Goal: Information Seeking & Learning: Learn about a topic

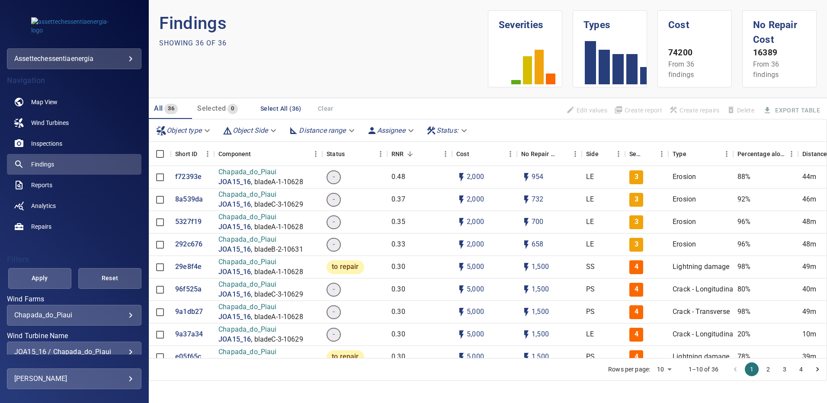
scroll to position [1, 0]
drag, startPoint x: 66, startPoint y: 167, endPoint x: 99, endPoint y: 227, distance: 68.9
click at [66, 167] on link "Findings" at bounding box center [74, 163] width 134 height 21
click at [124, 347] on div "JOA15_16 / Chapada_do_Piaui" at bounding box center [74, 350] width 120 height 8
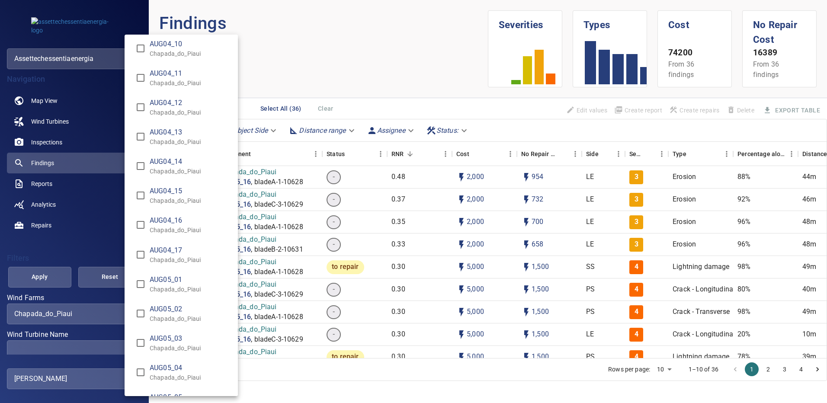
scroll to position [692, 0]
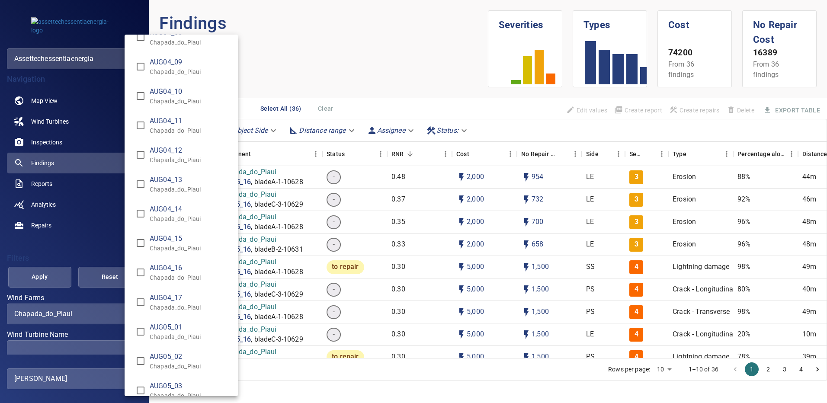
type input "**********"
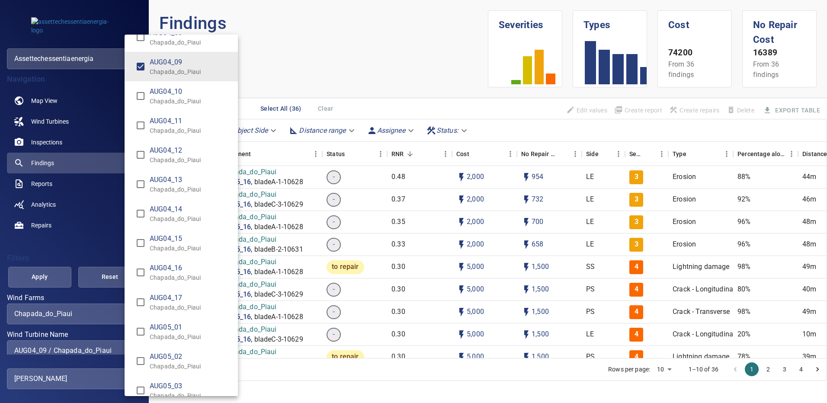
click at [38, 282] on div "Wind Turbine Name" at bounding box center [413, 201] width 827 height 403
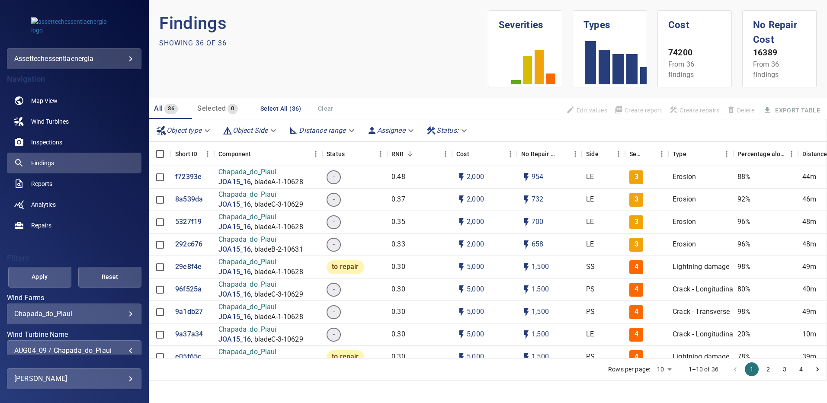
click at [40, 278] on span "Apply" at bounding box center [40, 277] width 42 height 11
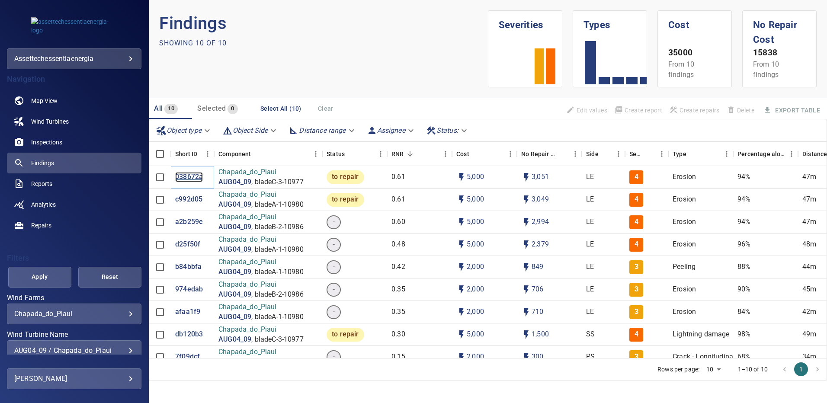
click at [192, 179] on p "038672a" at bounding box center [189, 177] width 28 height 10
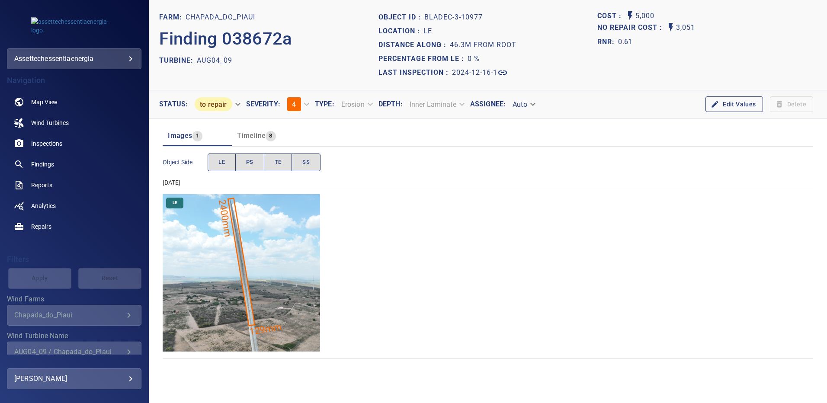
click at [271, 228] on img "Chapada_do_Piaui/AUG04_09/2024-12-16-1/2024-12-16-3/image152wp152.jpg" at bounding box center [241, 272] width 157 height 157
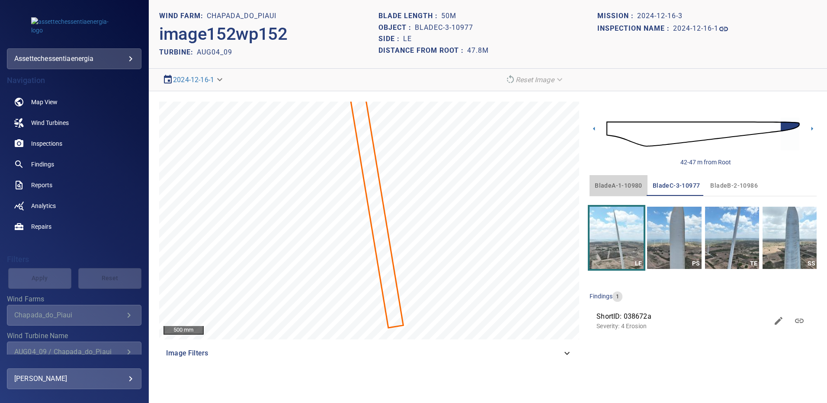
click at [621, 186] on span "bladeA-1-10980" at bounding box center [619, 185] width 48 height 11
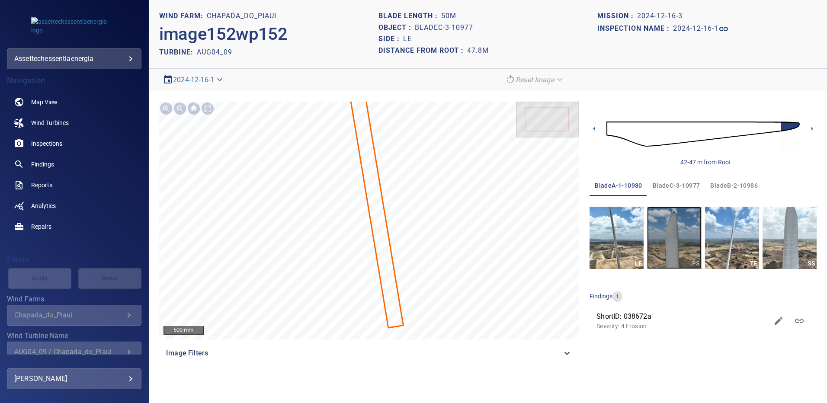
click at [665, 230] on img "button" at bounding box center [674, 238] width 54 height 62
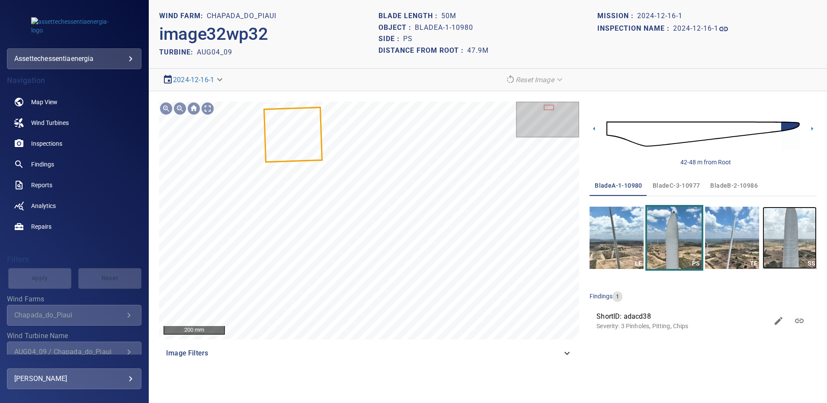
click at [802, 226] on img "button" at bounding box center [789, 238] width 54 height 62
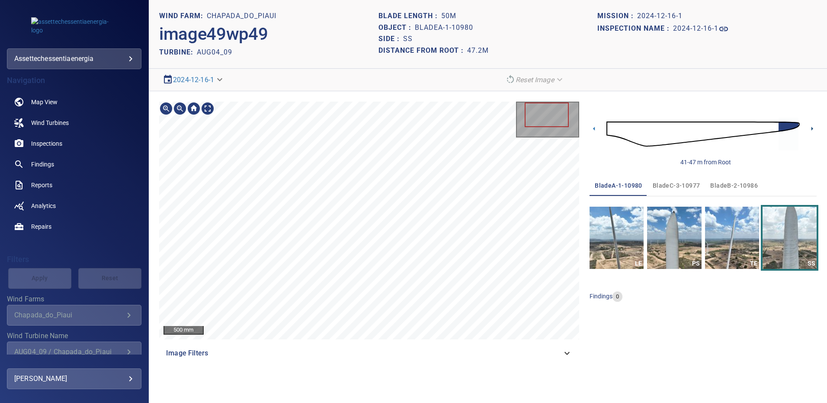
click at [814, 129] on icon at bounding box center [811, 128] width 9 height 9
click at [723, 184] on span "bladeB-2-10986" at bounding box center [734, 185] width 48 height 11
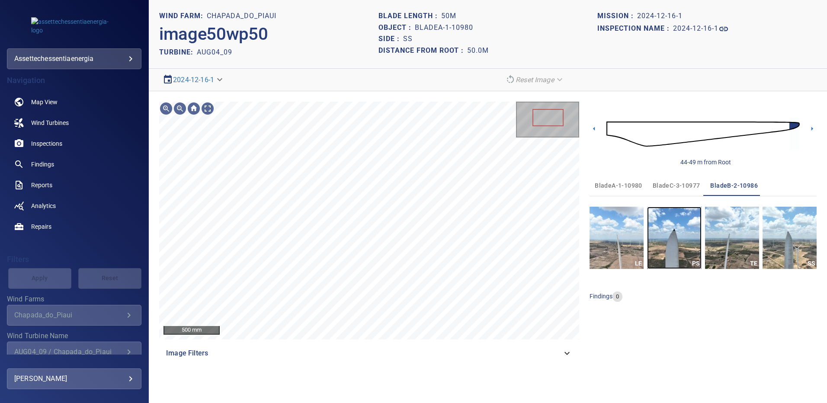
click at [669, 240] on img "button" at bounding box center [674, 238] width 54 height 62
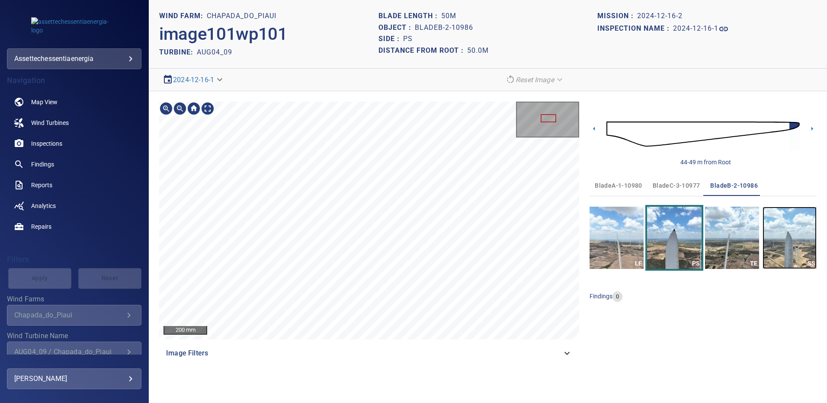
click at [794, 229] on img "button" at bounding box center [789, 238] width 54 height 62
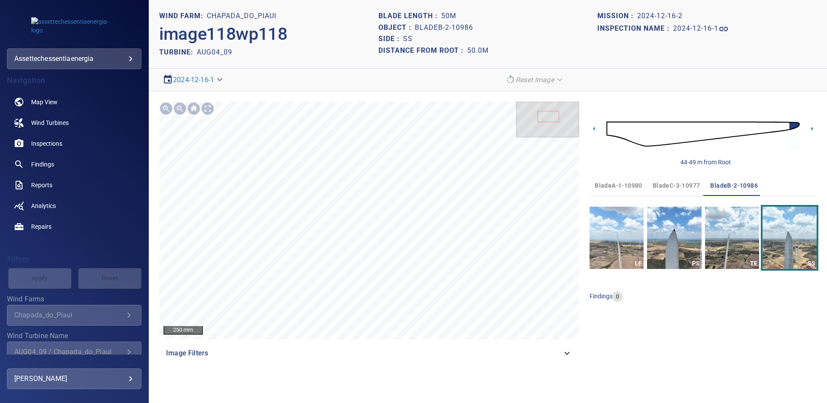
click at [673, 182] on button "bladeC-3-10977" at bounding box center [676, 185] width 58 height 21
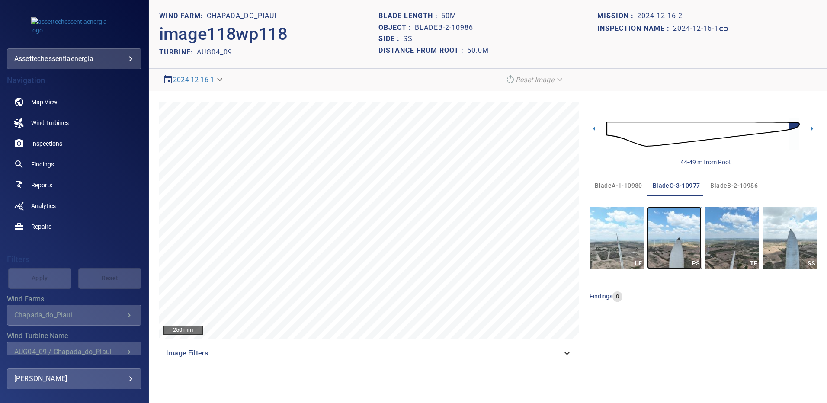
click at [675, 234] on img "button" at bounding box center [674, 238] width 54 height 62
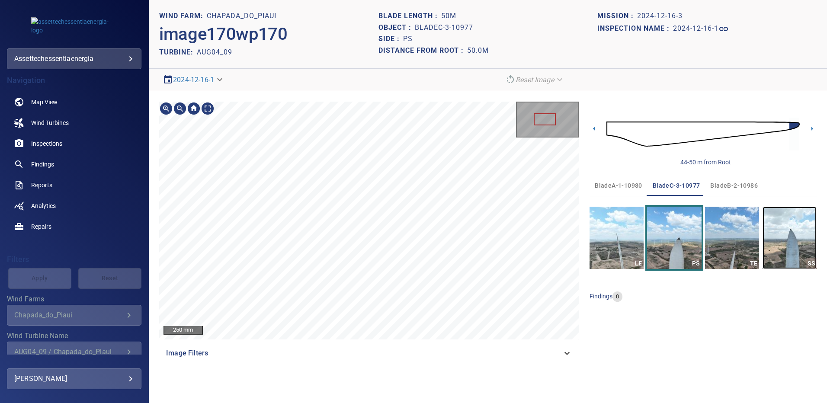
click at [774, 236] on img "button" at bounding box center [789, 238] width 54 height 62
